Goal: Information Seeking & Learning: Learn about a topic

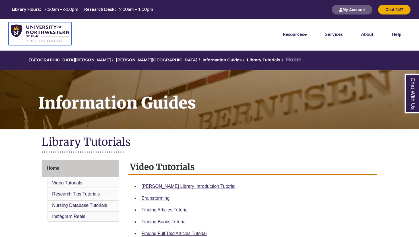
click at [38, 34] on img at bounding box center [40, 33] width 58 height 18
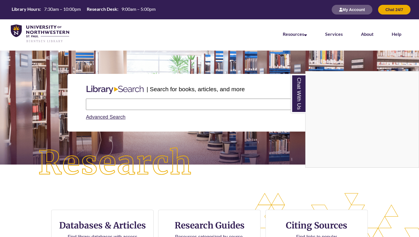
click at [138, 104] on div "Chat With Us" at bounding box center [209, 118] width 419 height 237
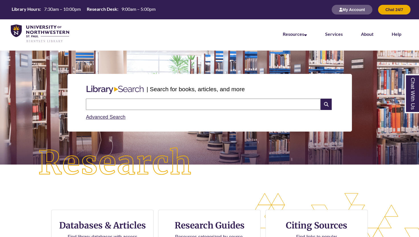
click at [164, 97] on div "Search Advanced Search" at bounding box center [209, 109] width 251 height 27
click at [157, 108] on input "text" at bounding box center [203, 104] width 234 height 11
type input "**********"
click at [327, 103] on icon at bounding box center [325, 104] width 11 height 11
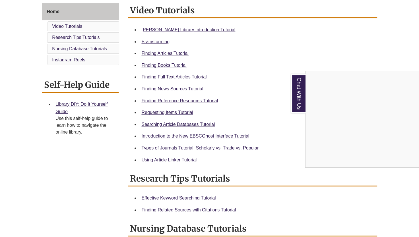
scroll to position [158, 0]
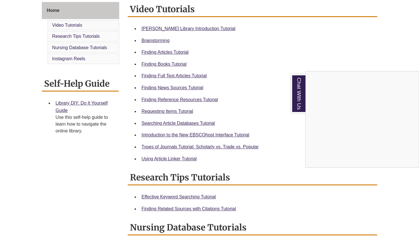
click at [180, 111] on div "Chat With Us" at bounding box center [209, 118] width 419 height 237
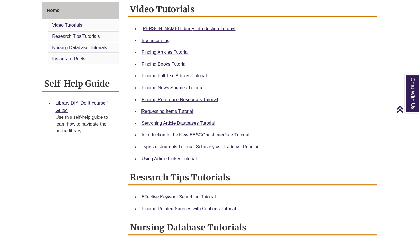
click at [180, 111] on link "Requesting Items Tutorial" at bounding box center [166, 111] width 51 height 5
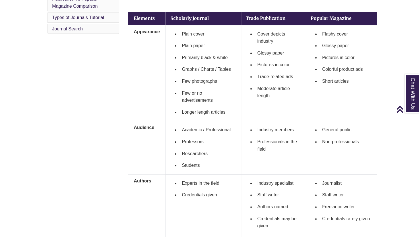
scroll to position [201, 0]
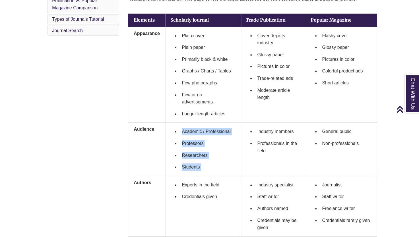
drag, startPoint x: 182, startPoint y: 129, endPoint x: 243, endPoint y: 131, distance: 61.4
click at [243, 131] on tr "Audience Academic / Professional Professors Researchers Students Industry membe…" at bounding box center [252, 149] width 249 height 53
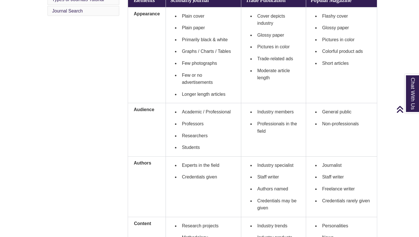
scroll to position [220, 0]
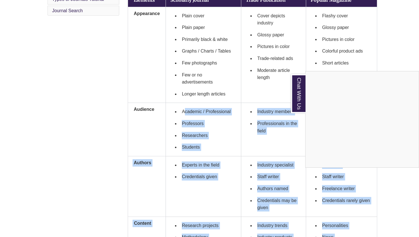
drag, startPoint x: 183, startPoint y: 112, endPoint x: 204, endPoint y: 114, distance: 21.1
drag, startPoint x: 204, startPoint y: 114, endPoint x: 179, endPoint y: 110, distance: 25.4
click at [179, 110] on div "Chat With Us" at bounding box center [209, 118] width 419 height 237
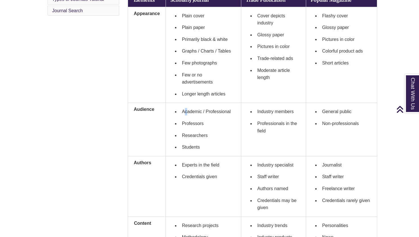
drag, startPoint x: 179, startPoint y: 110, endPoint x: 182, endPoint y: 108, distance: 3.1
click at [182, 108] on li "Academic / Professional" at bounding box center [207, 112] width 57 height 12
click at [178, 108] on ul "Academic / Professional Professors Researchers Students" at bounding box center [203, 129] width 66 height 47
drag, startPoint x: 181, startPoint y: 111, endPoint x: 231, endPoint y: 111, distance: 50.3
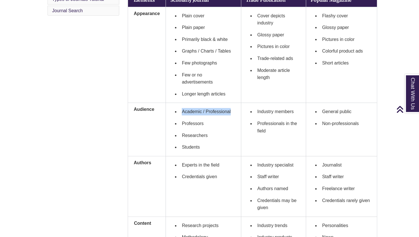
click at [231, 111] on li "Academic / Professional" at bounding box center [207, 112] width 57 height 12
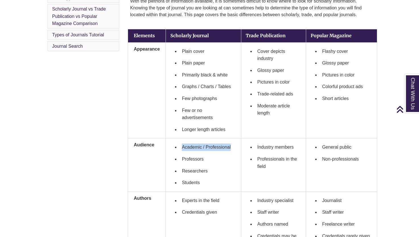
scroll to position [186, 0]
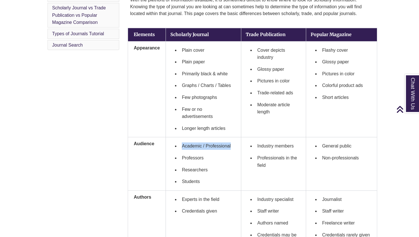
copy li "Academic / Professional"
click at [201, 181] on li "Students" at bounding box center [207, 182] width 57 height 12
drag, startPoint x: 205, startPoint y: 181, endPoint x: 176, endPoint y: 181, distance: 29.3
click at [179, 181] on li "Students" at bounding box center [207, 182] width 57 height 12
drag, startPoint x: 176, startPoint y: 181, endPoint x: 185, endPoint y: 183, distance: 8.6
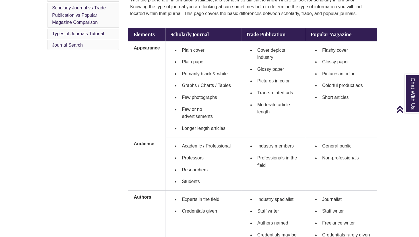
click at [185, 183] on li "Students" at bounding box center [207, 182] width 57 height 12
click at [208, 180] on li "Students" at bounding box center [207, 182] width 57 height 12
drag, startPoint x: 203, startPoint y: 182, endPoint x: 174, endPoint y: 170, distance: 32.2
click at [174, 170] on ul "Academic / Professional Professors Researchers Students" at bounding box center [203, 163] width 66 height 47
copy ul "Researchers Students"
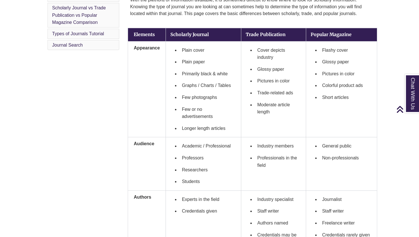
click at [219, 184] on li "Students" at bounding box center [207, 182] width 57 height 12
drag, startPoint x: 217, startPoint y: 185, endPoint x: 172, endPoint y: 141, distance: 62.9
click at [172, 141] on ul "Academic / Professional Professors Researchers Students" at bounding box center [203, 163] width 66 height 47
copy ul "Academic / Professional Professors Researchers Students"
click at [203, 34] on strong "Scholarly Journal" at bounding box center [189, 35] width 38 height 6
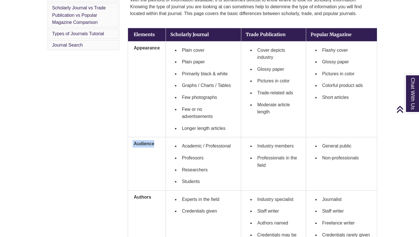
drag, startPoint x: 160, startPoint y: 145, endPoint x: 130, endPoint y: 141, distance: 29.7
click at [130, 141] on th "Audience" at bounding box center [147, 163] width 38 height 53
copy th "Audience"
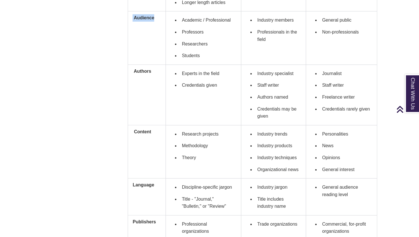
scroll to position [311, 0]
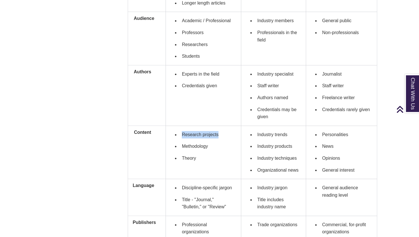
drag, startPoint x: 225, startPoint y: 132, endPoint x: 173, endPoint y: 132, distance: 52.0
click at [173, 132] on ul "Research projects Methodology Theory" at bounding box center [203, 147] width 66 height 36
copy li "Research projects"
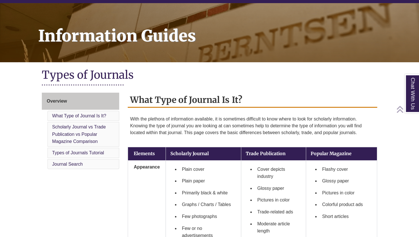
scroll to position [68, 0]
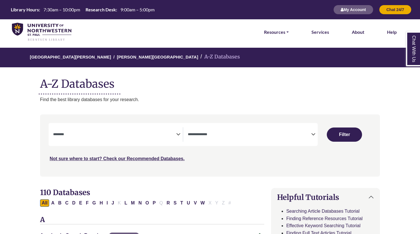
select select "Database Subject Filter"
select select "Database Types Filter"
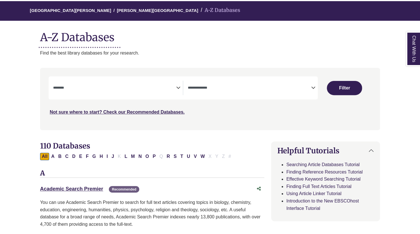
scroll to position [47, 0]
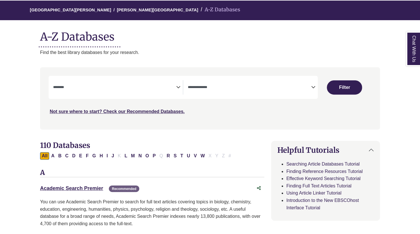
click at [144, 75] on div "Search filters" at bounding box center [209, 98] width 333 height 57
click at [137, 88] on textarea "Search" at bounding box center [114, 88] width 123 height 5
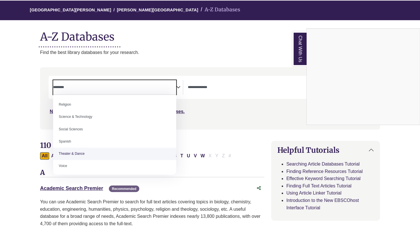
scroll to position [486, 0]
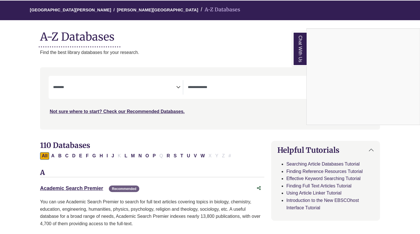
click at [149, 71] on div "Chat With Us" at bounding box center [210, 117] width 420 height 234
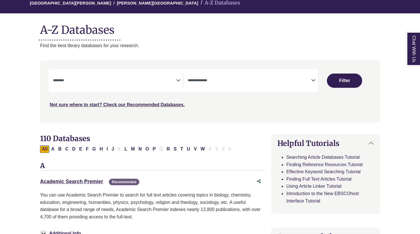
scroll to position [54, 0]
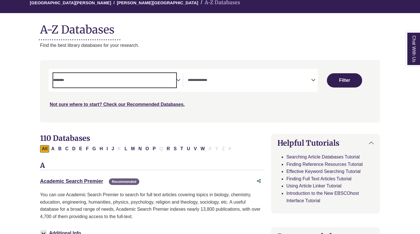
click at [144, 77] on span "Search filters" at bounding box center [114, 79] width 123 height 5
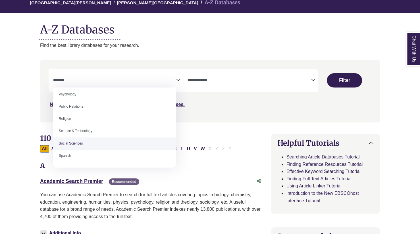
scroll to position [226, 0]
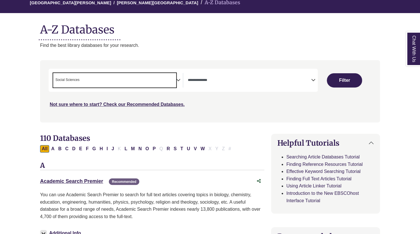
click at [144, 82] on span "× Social Sciences" at bounding box center [114, 80] width 123 height 14
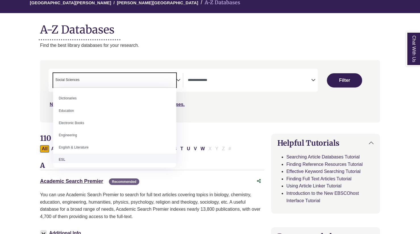
scroll to position [159, 0]
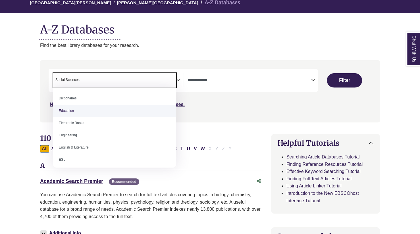
select select "*****"
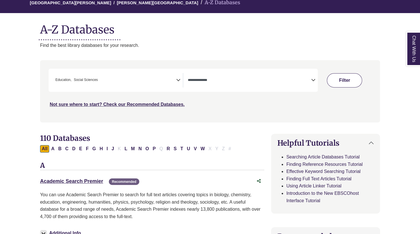
click at [346, 84] on button "Filter" at bounding box center [344, 80] width 35 height 14
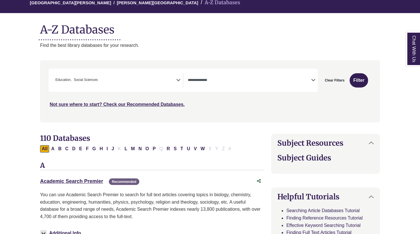
select select "Database Types Filter"
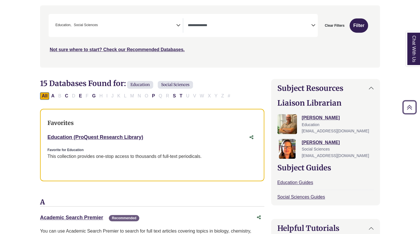
scroll to position [109, 0]
drag, startPoint x: 157, startPoint y: 137, endPoint x: 44, endPoint y: 130, distance: 113.6
click at [44, 130] on div "Favorites Education (ProQuest Research Library) This link opens in a new window…" at bounding box center [152, 145] width 224 height 72
copy link "Education (ProQuest Research Library)"
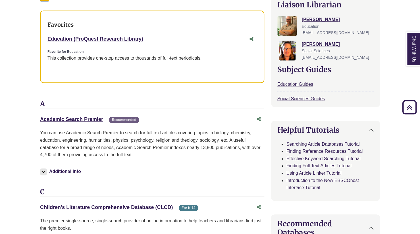
scroll to position [209, 0]
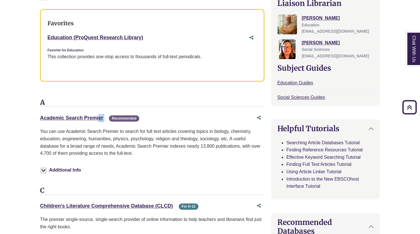
drag, startPoint x: 34, startPoint y: 118, endPoint x: 106, endPoint y: 121, distance: 72.0
copy div "Academic Search Premier This link opens in a new window"
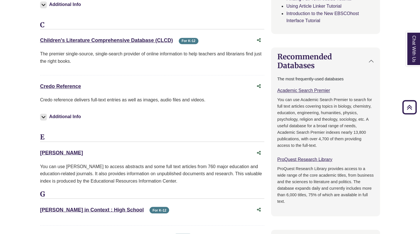
scroll to position [393, 0]
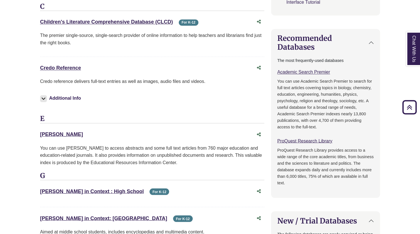
drag, startPoint x: 73, startPoint y: 137, endPoint x: 31, endPoint y: 132, distance: 42.9
copy link "ERIC"
drag, startPoint x: 85, startPoint y: 67, endPoint x: 37, endPoint y: 67, distance: 48.0
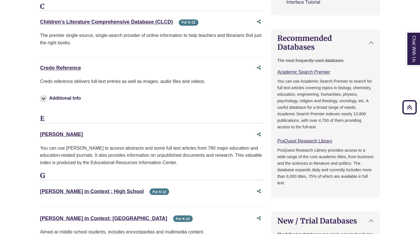
copy link "Credo Reference"
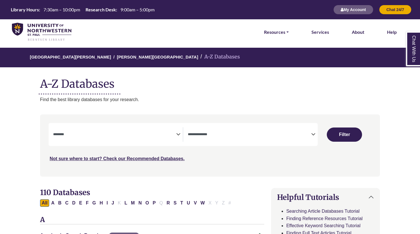
select select "Database Subject Filter"
select select "Database Types Filter"
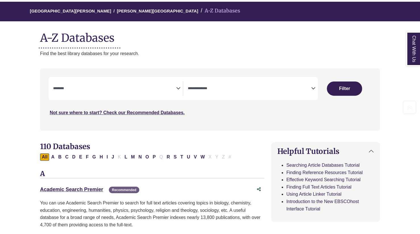
scroll to position [49, 0]
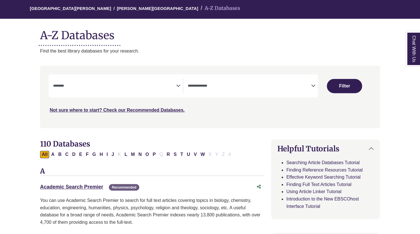
click at [76, 183] on div "Academic Search Premier This link opens in a new window Recommended" at bounding box center [146, 187] width 213 height 8
click at [80, 191] on div "Academic Search Premier This link opens in a new window Recommended" at bounding box center [146, 187] width 213 height 8
click at [80, 188] on link "Academic Search Premier This link opens in a new window" at bounding box center [71, 187] width 63 height 6
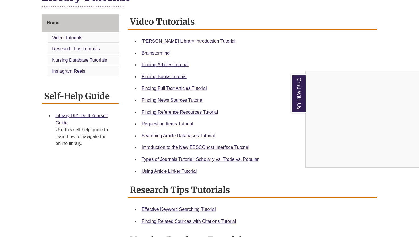
scroll to position [190, 0]
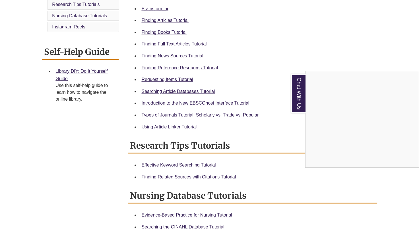
click at [153, 128] on div "Chat With Us" at bounding box center [209, 118] width 419 height 237
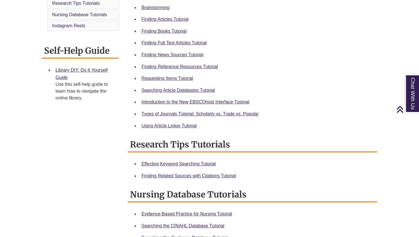
scroll to position [192, 0]
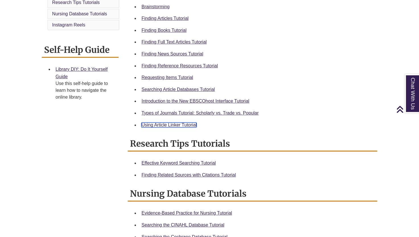
click at [180, 124] on link "Using Article Linker Tutorial" at bounding box center [168, 124] width 55 height 5
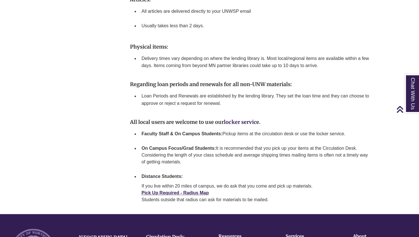
scroll to position [723, 0]
